Goal: Transaction & Acquisition: Obtain resource

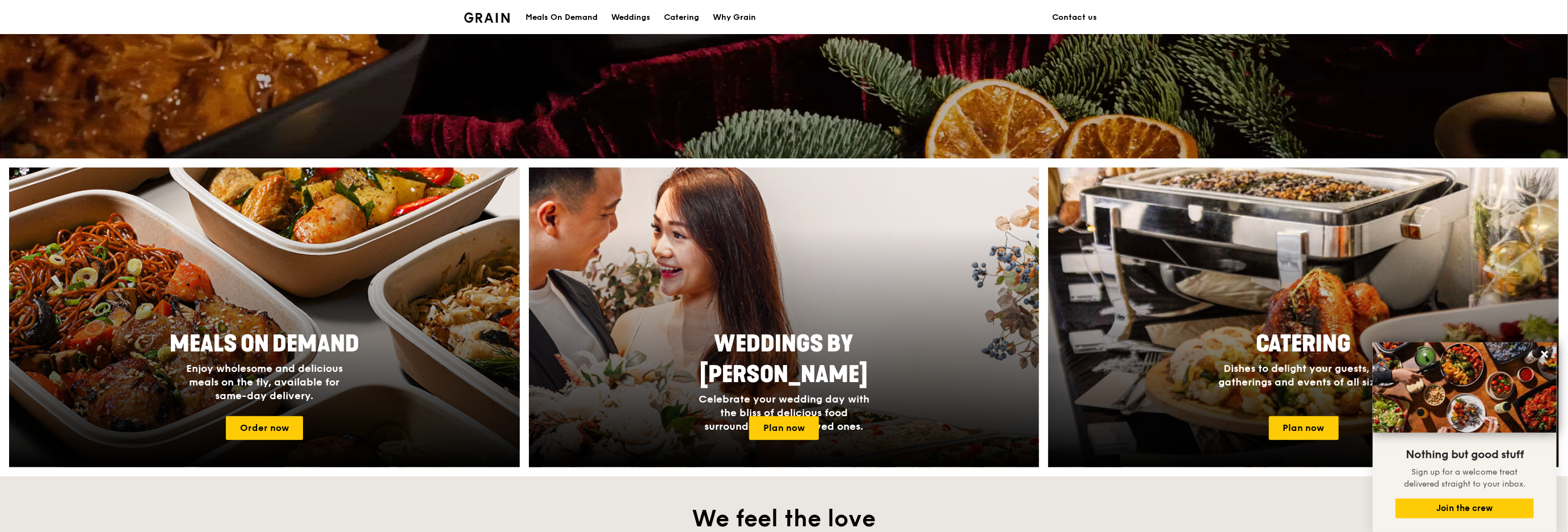
scroll to position [410, 0]
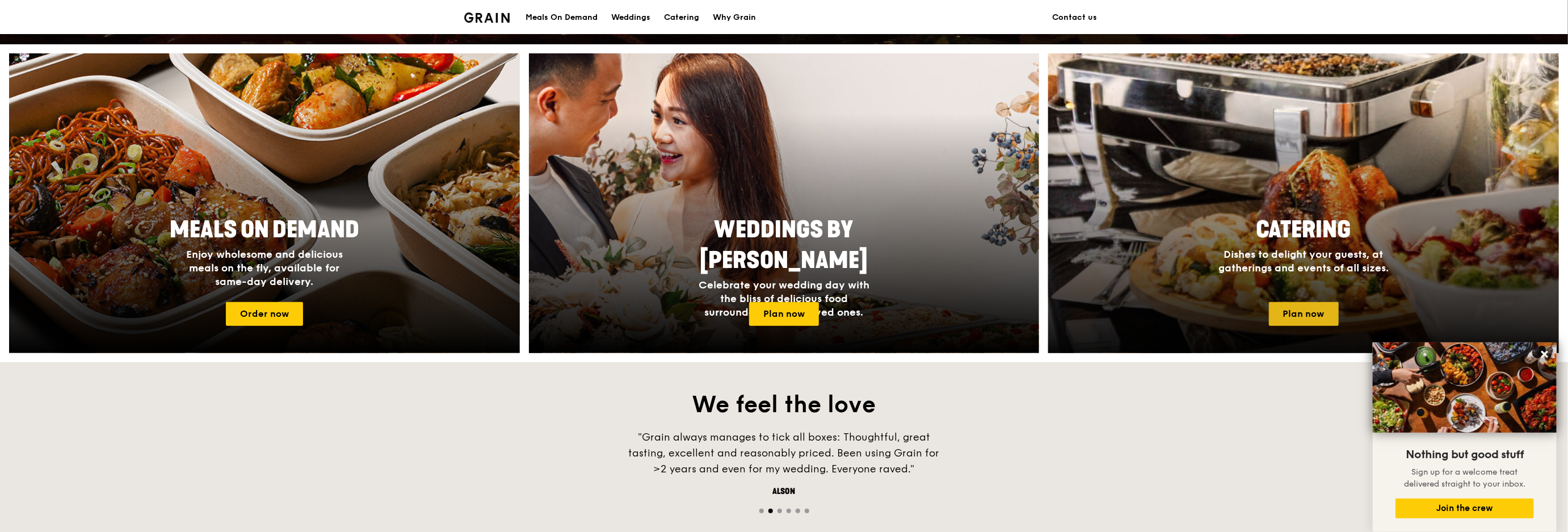
click at [782, 265] on link "Plan now" at bounding box center [1304, 314] width 70 height 24
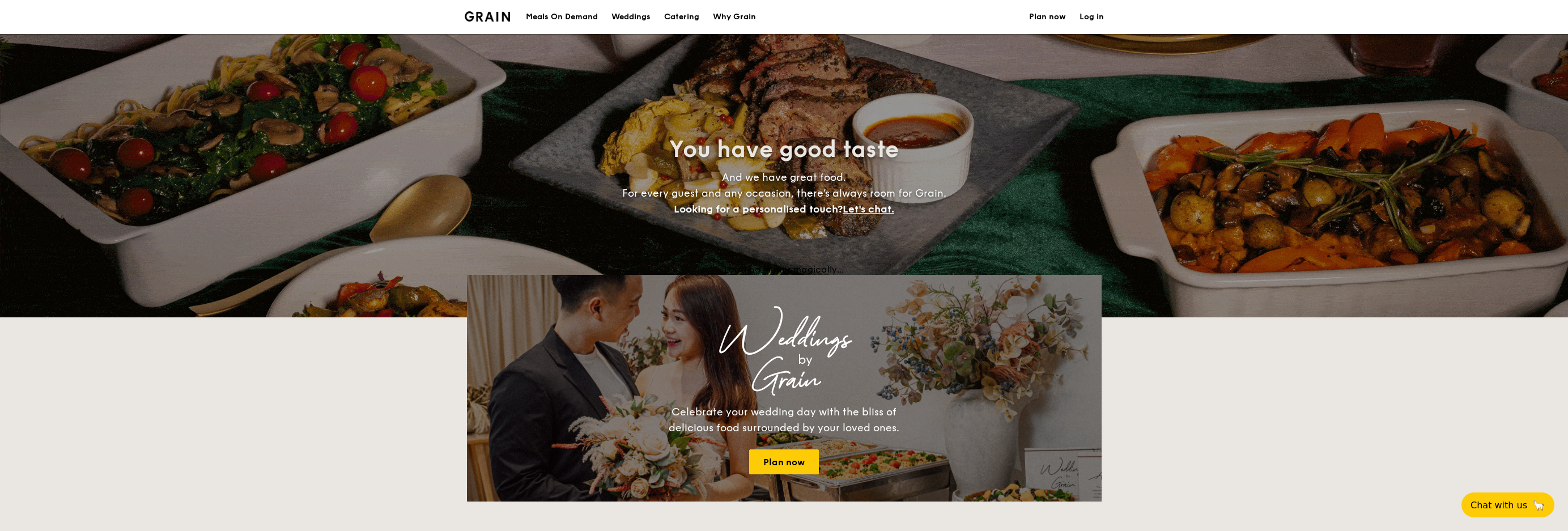
select select
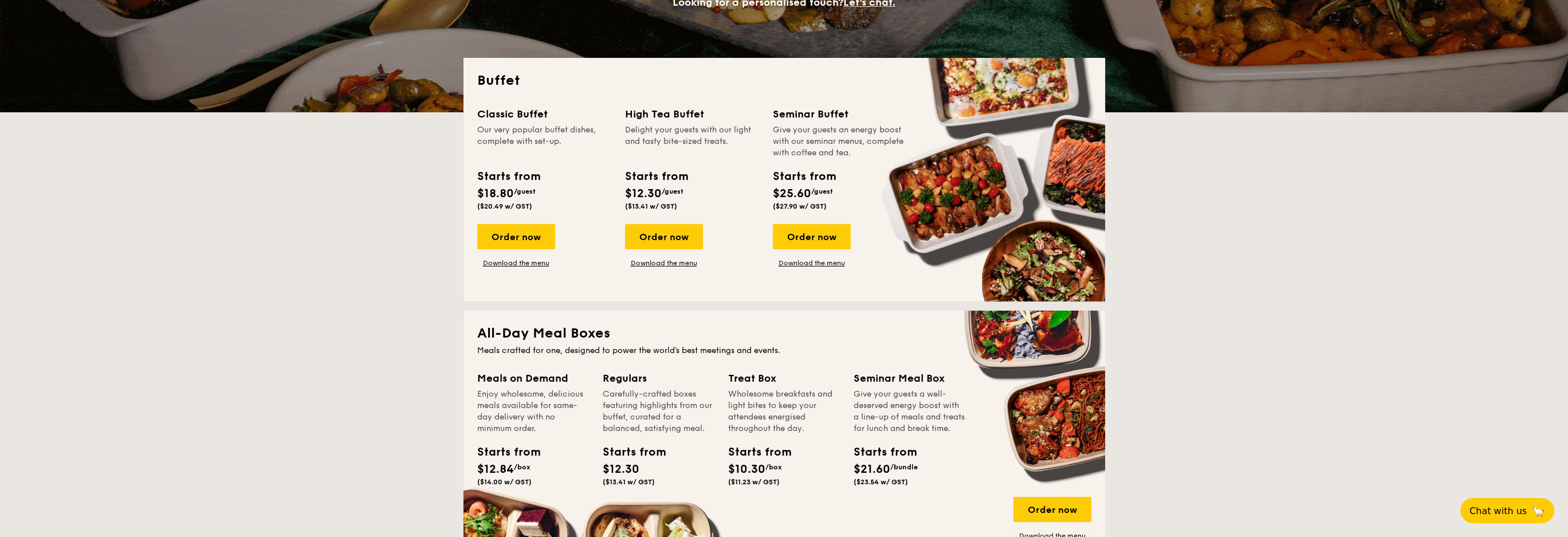
scroll to position [229, 0]
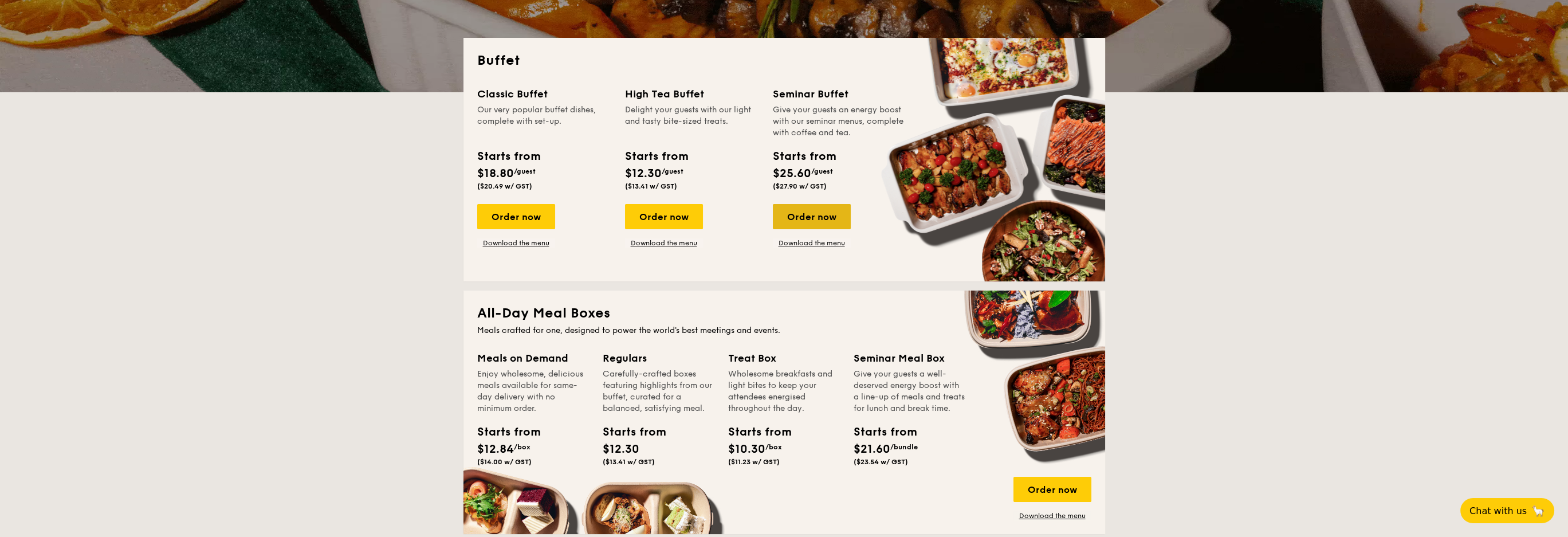
click at [822, 212] on div "Order now" at bounding box center [812, 216] width 78 height 25
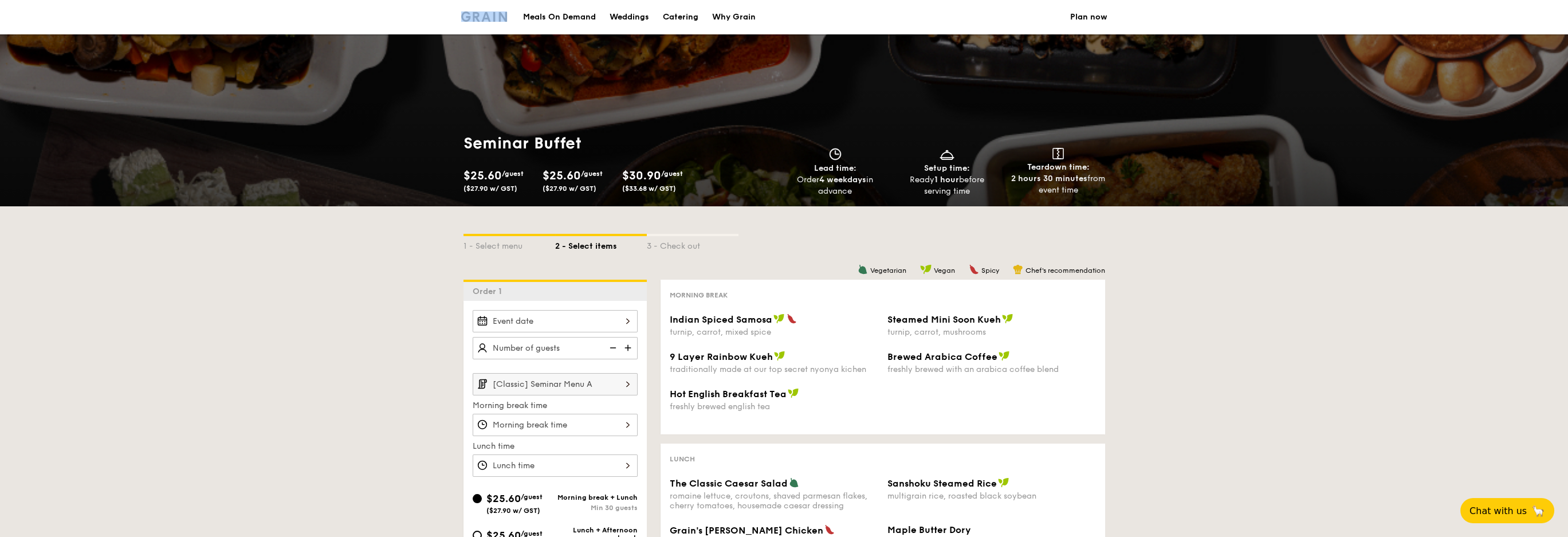
drag, startPoint x: 455, startPoint y: 12, endPoint x: 510, endPoint y: 21, distance: 55.7
click at [510, 21] on nav "Meals On Demand Weddings Catering Why Grain Plan now" at bounding box center [784, 17] width 660 height 34
click at [503, 247] on div "1 - Select menu" at bounding box center [509, 244] width 92 height 16
select select
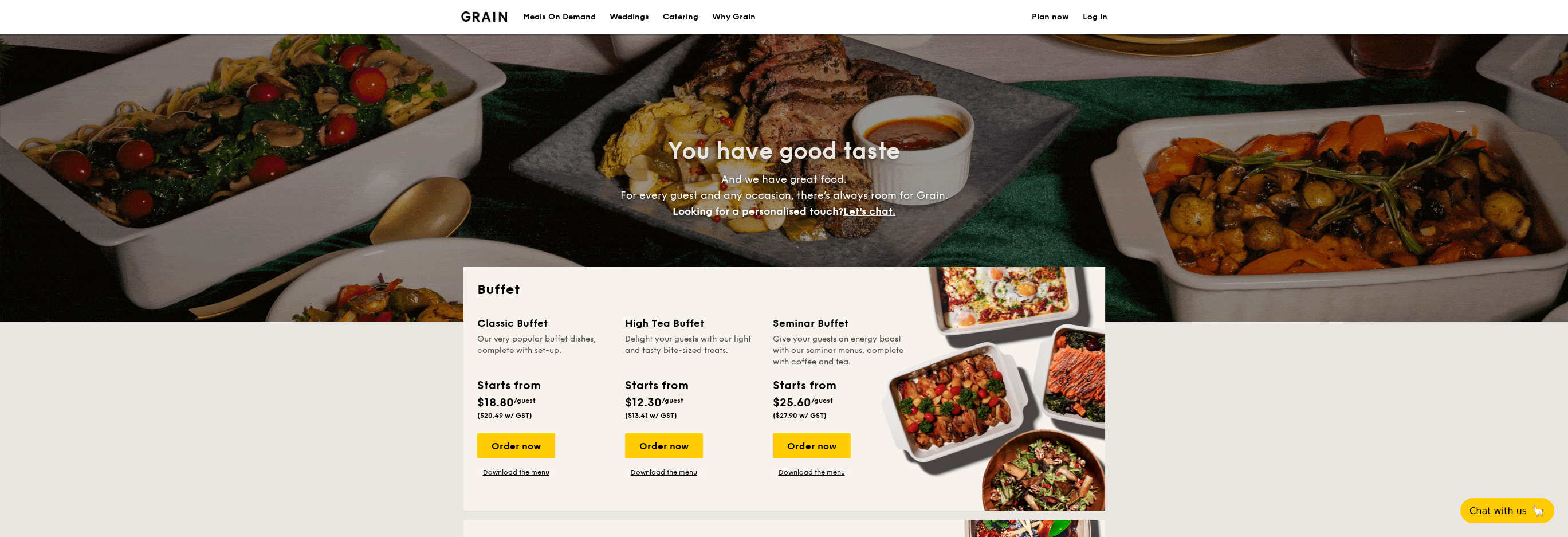
click at [692, 17] on h1 "Catering" at bounding box center [681, 17] width 36 height 34
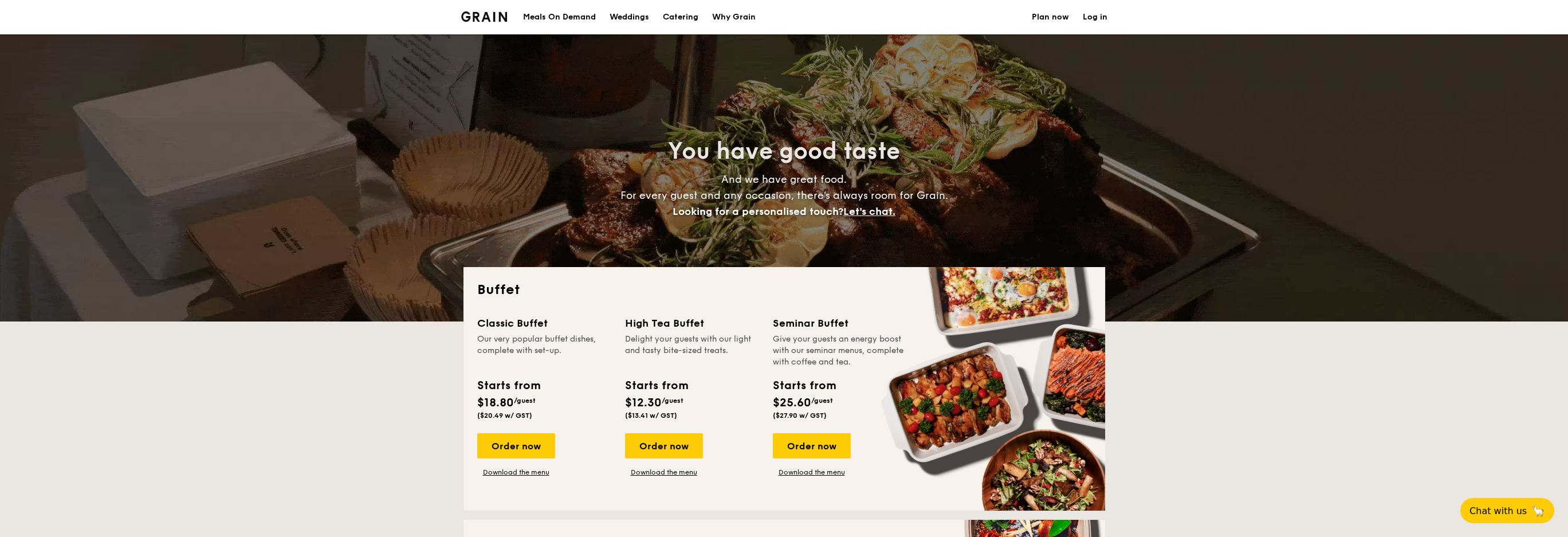
click at [689, 13] on h1 "Catering" at bounding box center [681, 17] width 36 height 34
click at [688, 15] on h1 "Catering" at bounding box center [681, 17] width 36 height 34
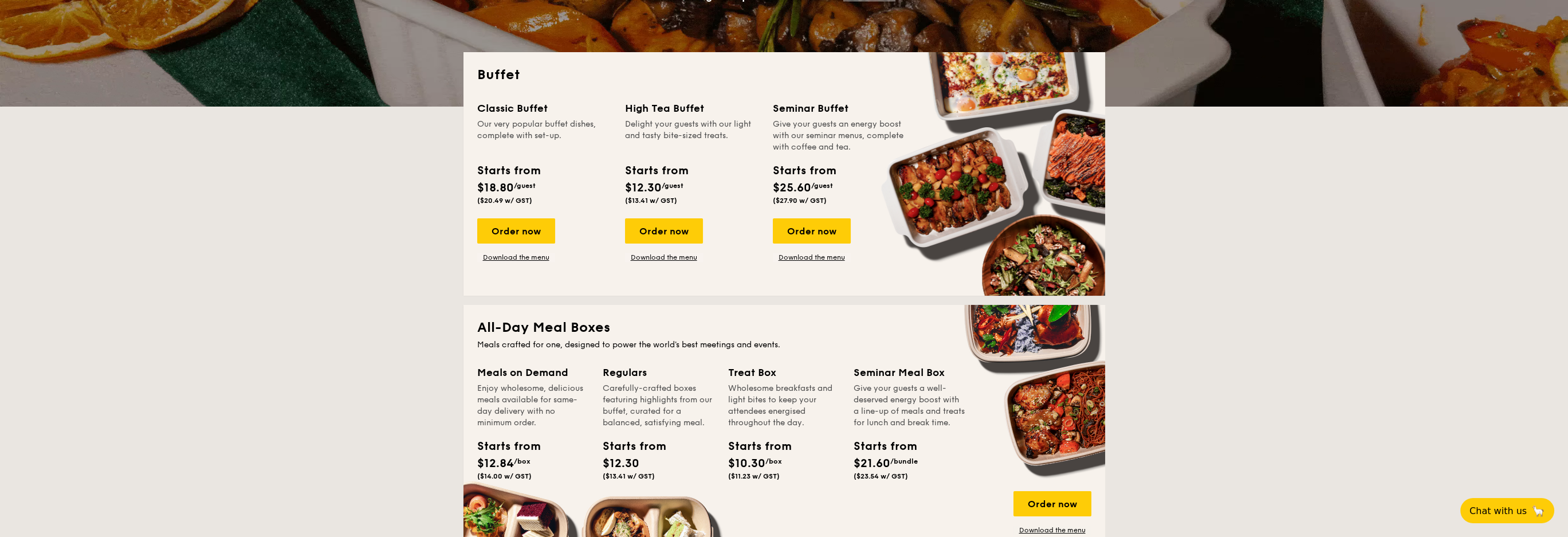
scroll to position [229, 0]
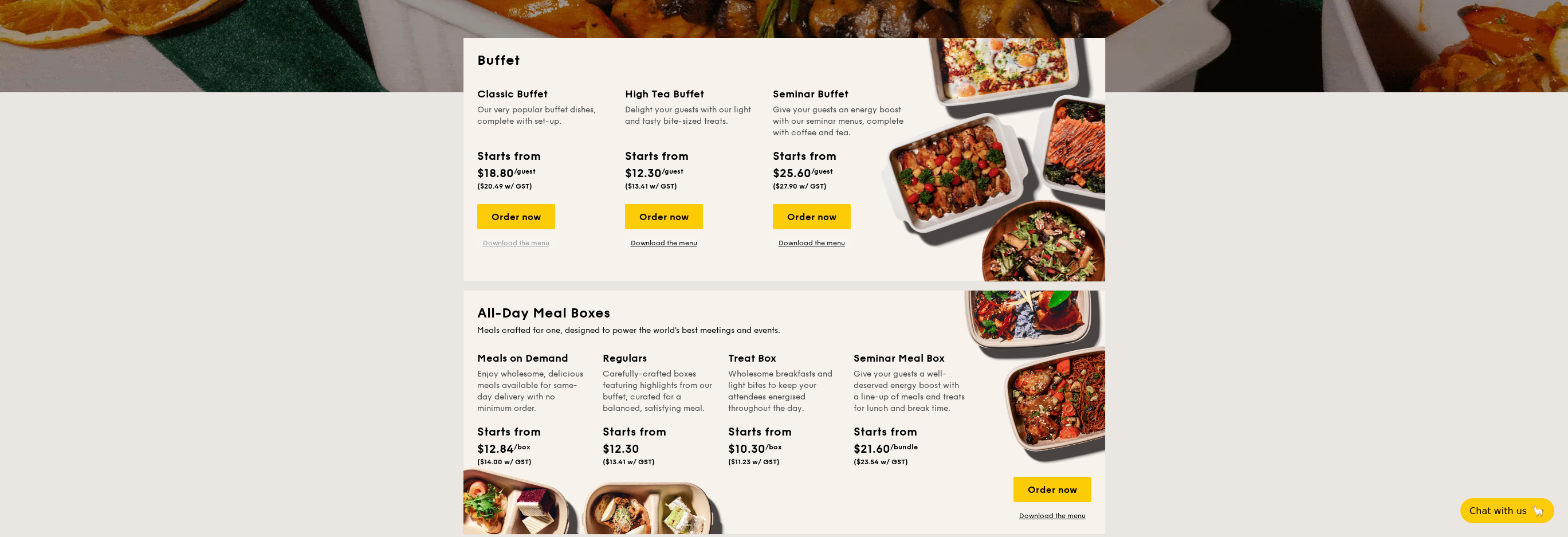
click at [523, 239] on link "Download the menu" at bounding box center [516, 243] width 78 height 9
